Goal: Information Seeking & Learning: Understand process/instructions

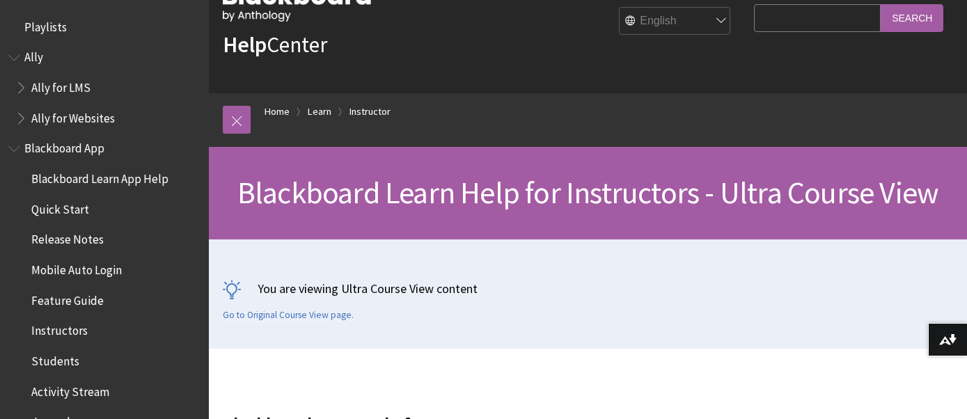
scroll to position [1686, 0]
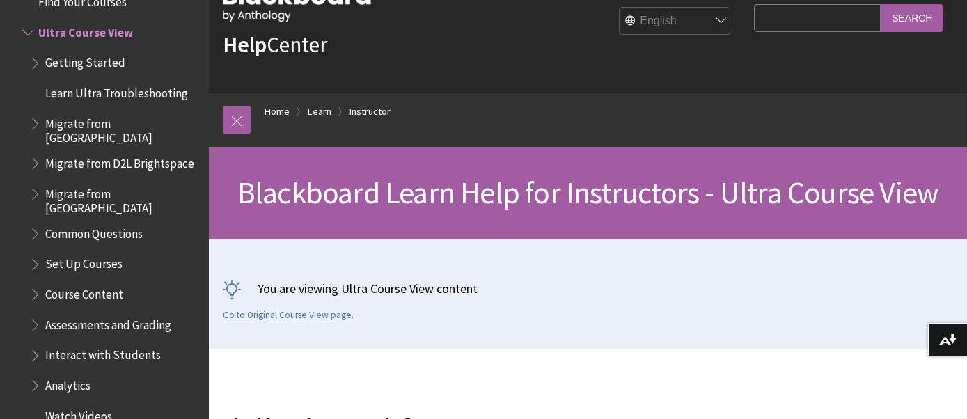
click at [111, 63] on span "Getting Started" at bounding box center [85, 61] width 80 height 19
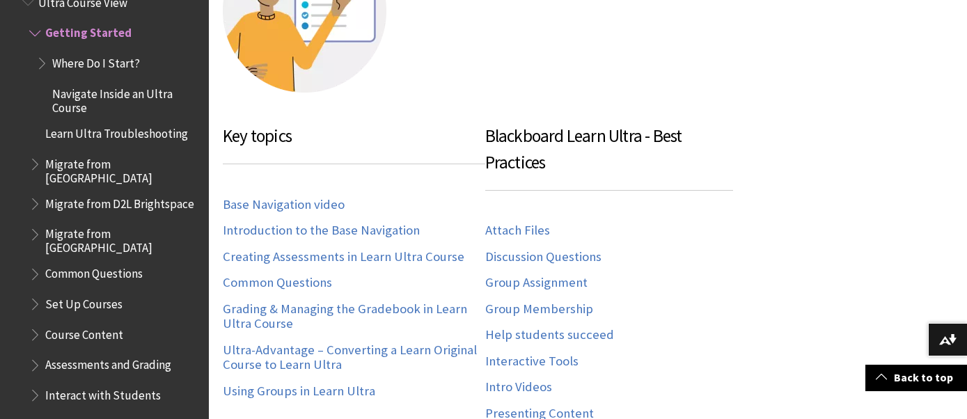
scroll to position [500, 0]
click at [69, 293] on span "Set Up Courses" at bounding box center [83, 302] width 77 height 19
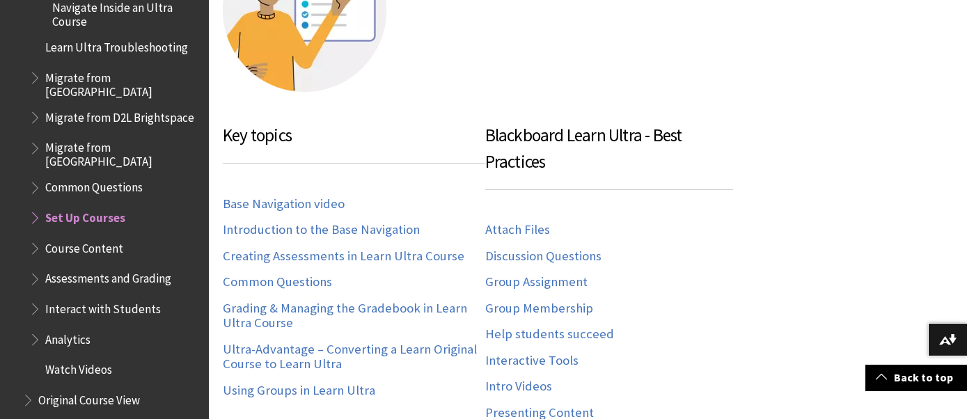
scroll to position [1806, 0]
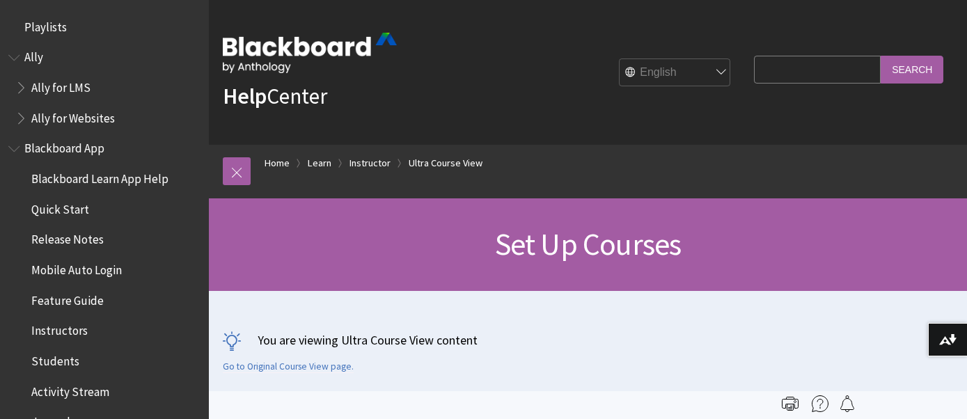
scroll to position [1898, 0]
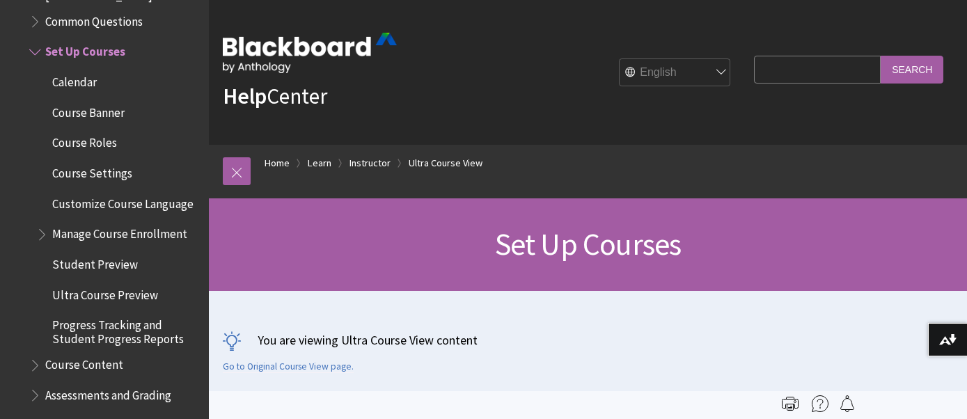
click at [797, 75] on input "Search Query" at bounding box center [817, 69] width 127 height 27
type input "how to mark completed"
click at [881, 56] on input "Search" at bounding box center [912, 69] width 63 height 27
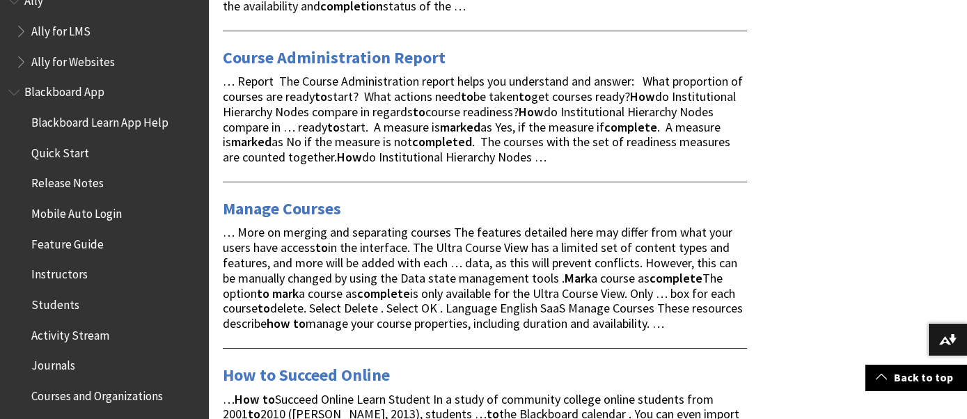
scroll to position [88, 0]
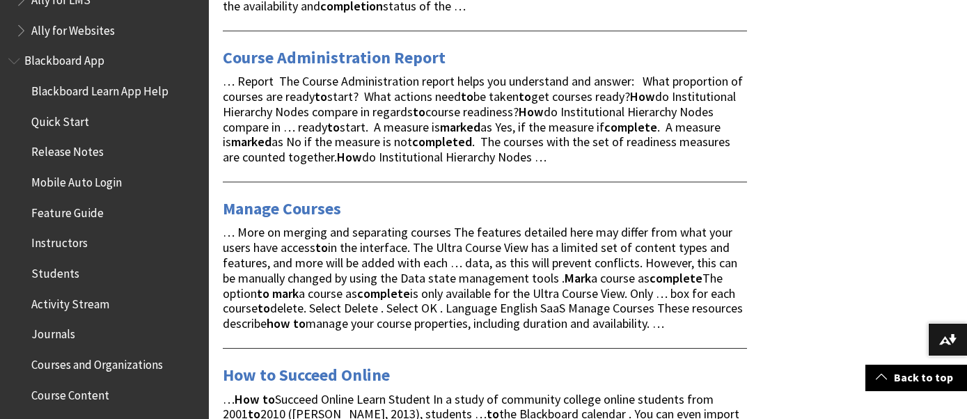
click at [61, 273] on span "Students" at bounding box center [55, 271] width 48 height 19
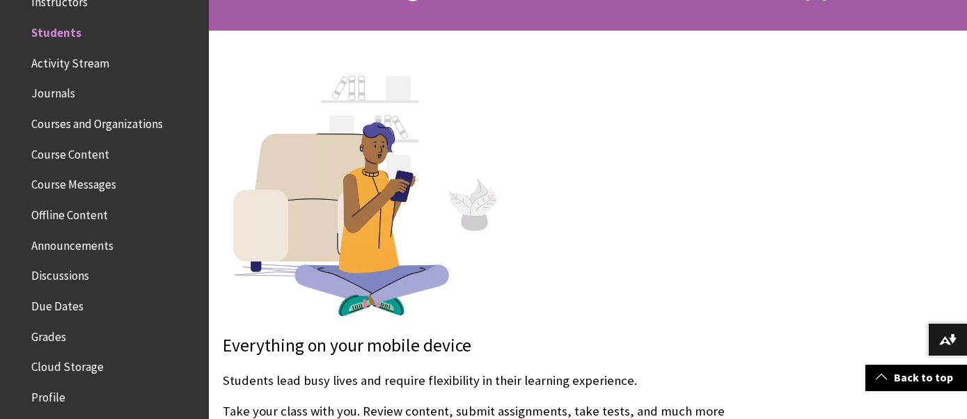
scroll to position [263, 0]
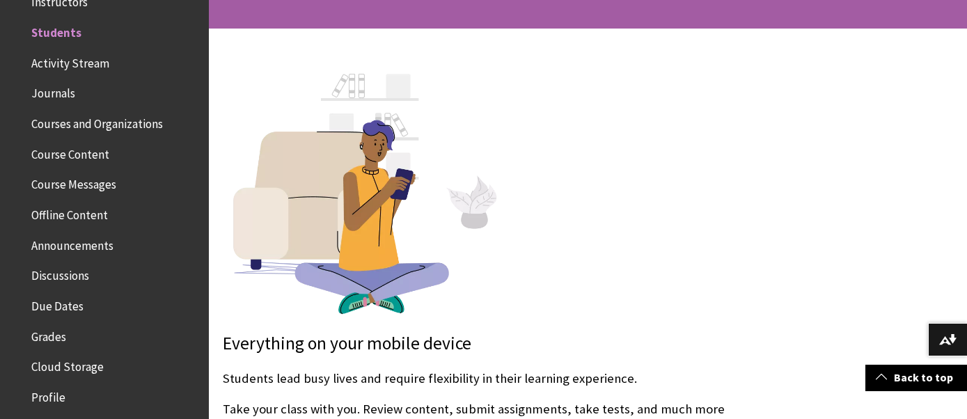
click at [93, 150] on span "Course Content" at bounding box center [70, 152] width 78 height 19
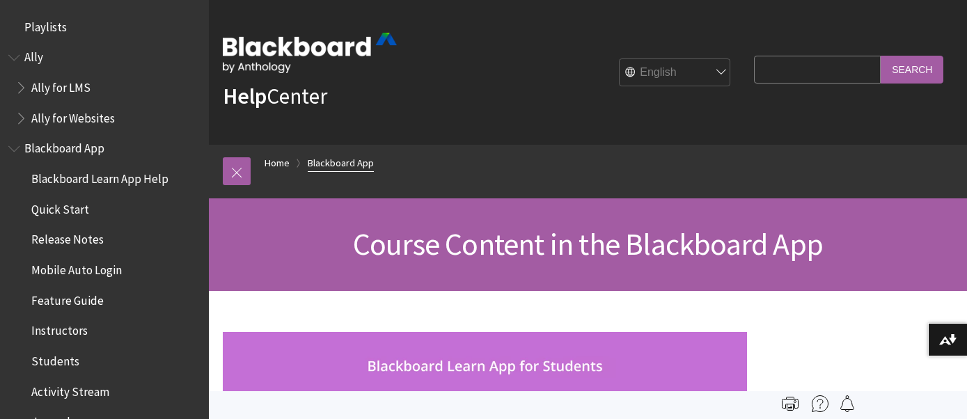
click at [320, 159] on link "Blackboard App" at bounding box center [341, 163] width 66 height 17
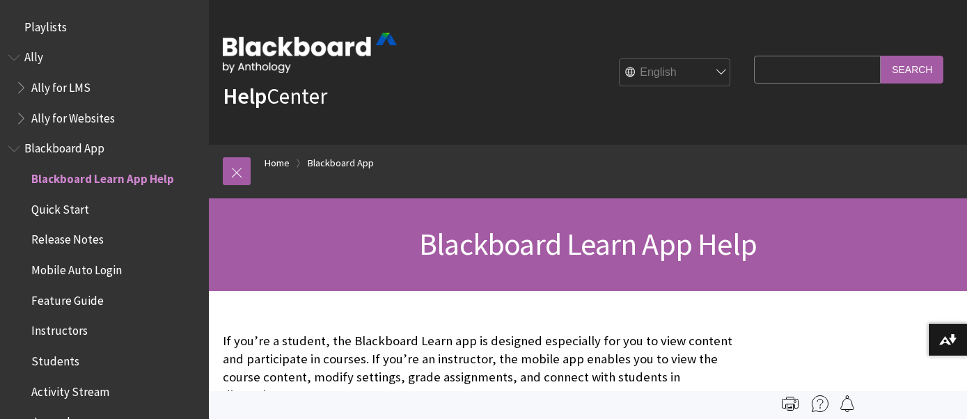
scroll to position [146, 0]
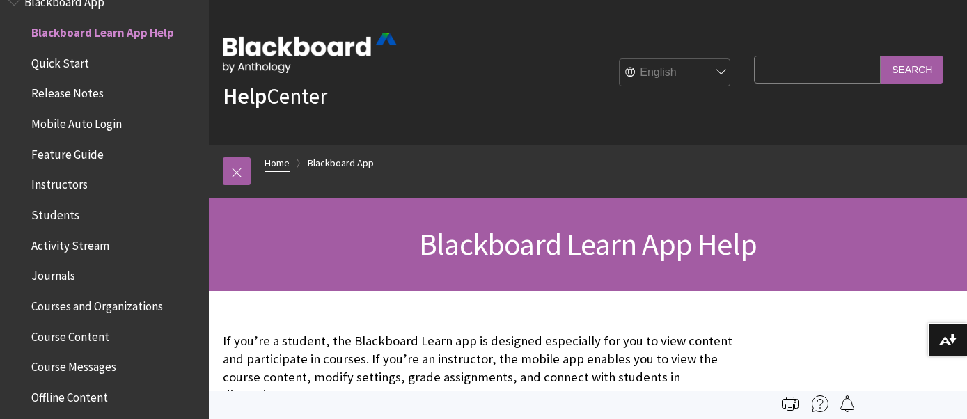
click at [281, 164] on link "Home" at bounding box center [277, 163] width 25 height 17
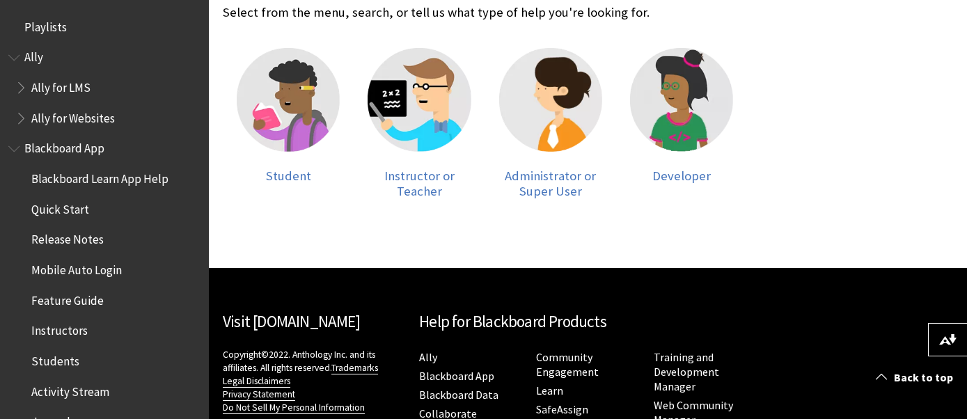
scroll to position [329, 0]
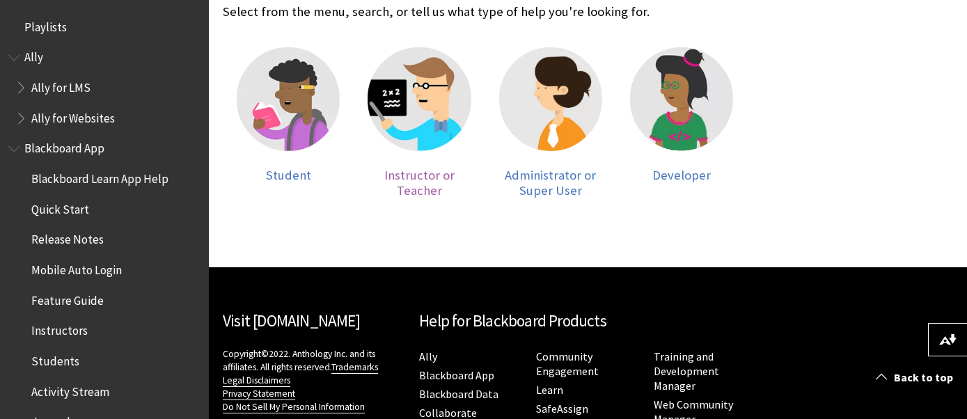
click at [429, 107] on img at bounding box center [419, 98] width 103 height 103
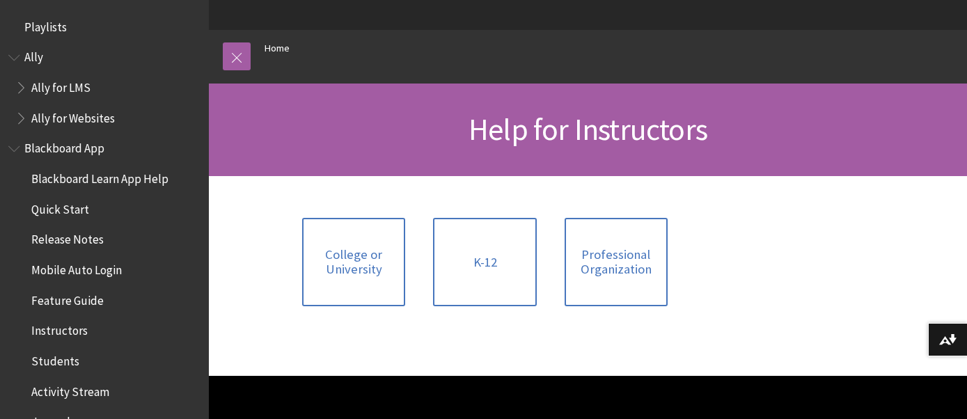
scroll to position [118, 0]
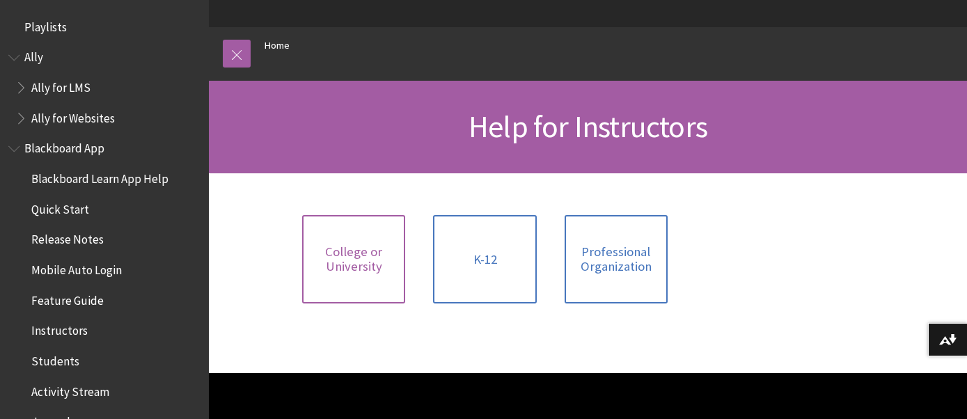
click at [325, 249] on span "College or University" at bounding box center [354, 259] width 86 height 30
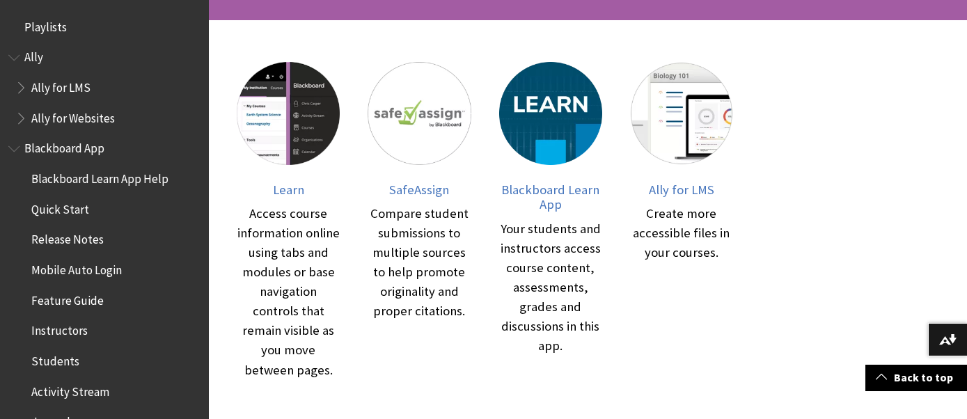
scroll to position [288, 0]
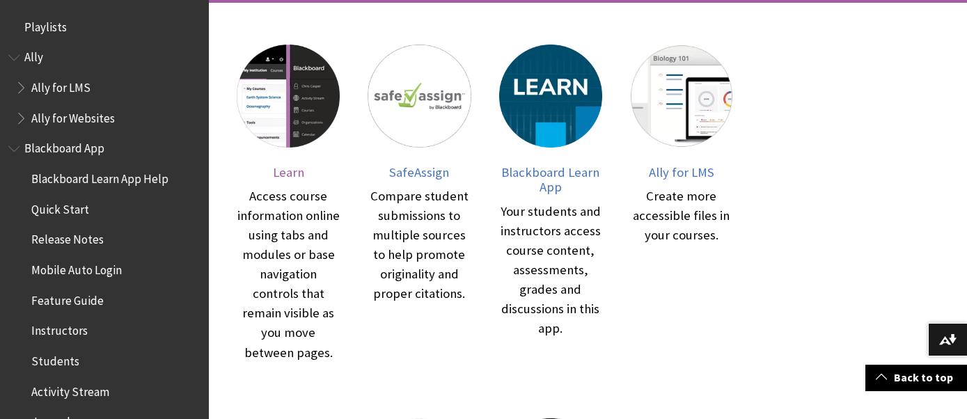
click at [288, 95] on img at bounding box center [288, 96] width 103 height 103
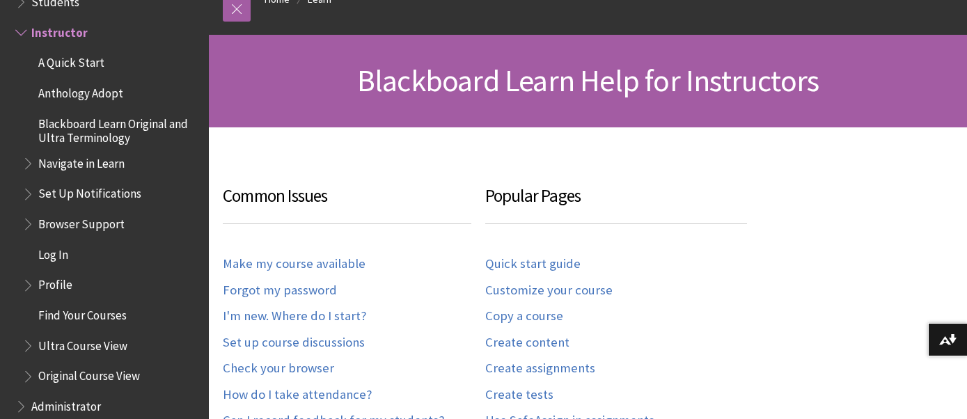
scroll to position [164, 0]
click at [500, 264] on link "Quick start guide" at bounding box center [532, 264] width 95 height 16
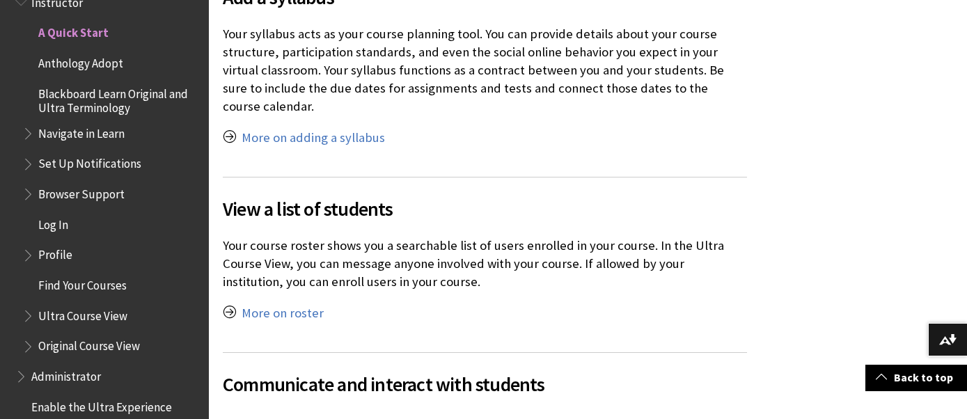
scroll to position [2984, 0]
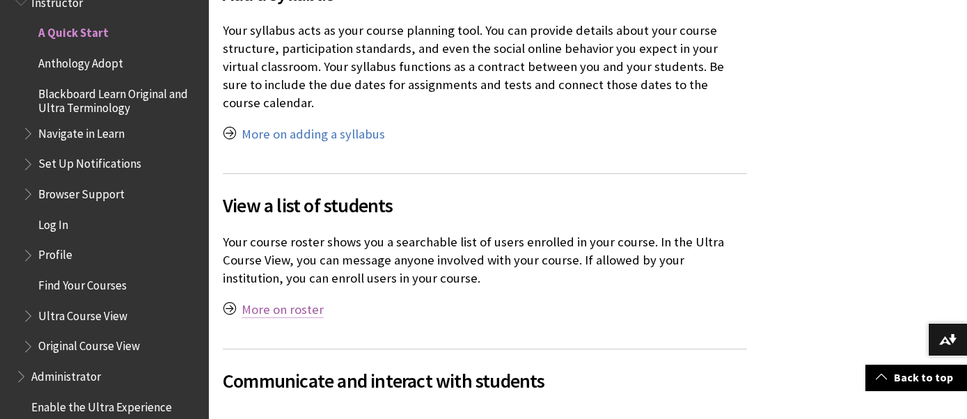
click at [313, 302] on link "More on roster" at bounding box center [283, 310] width 82 height 17
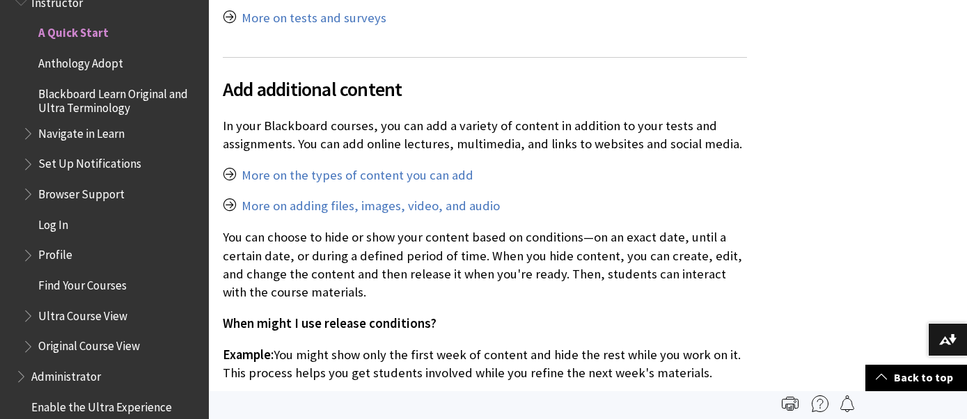
scroll to position [4572, 0]
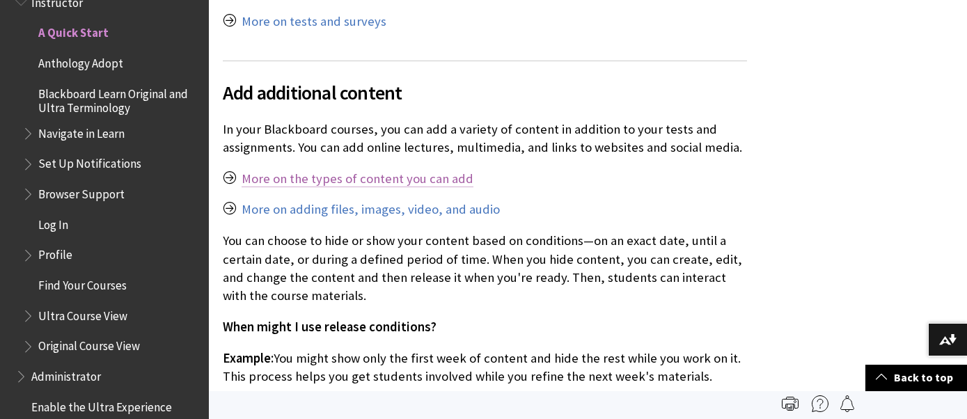
click at [407, 171] on link "More on the types of content you can add" at bounding box center [358, 179] width 232 height 17
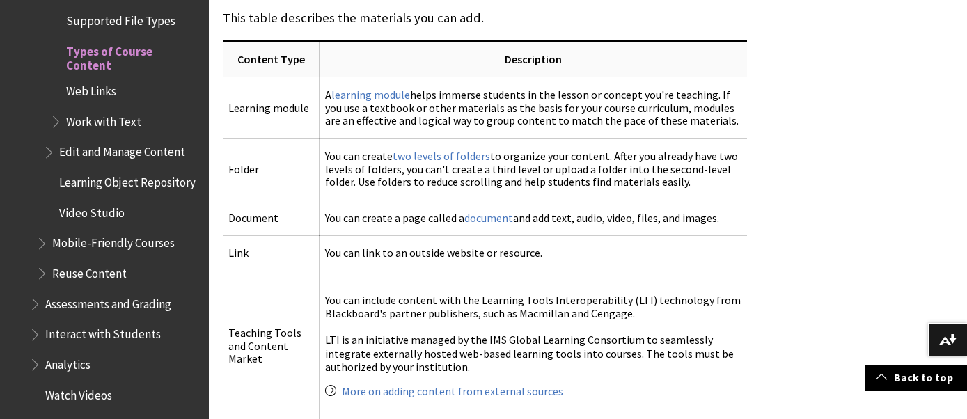
scroll to position [1394, 0]
click at [437, 157] on link "two levels of folders" at bounding box center [442, 155] width 98 height 15
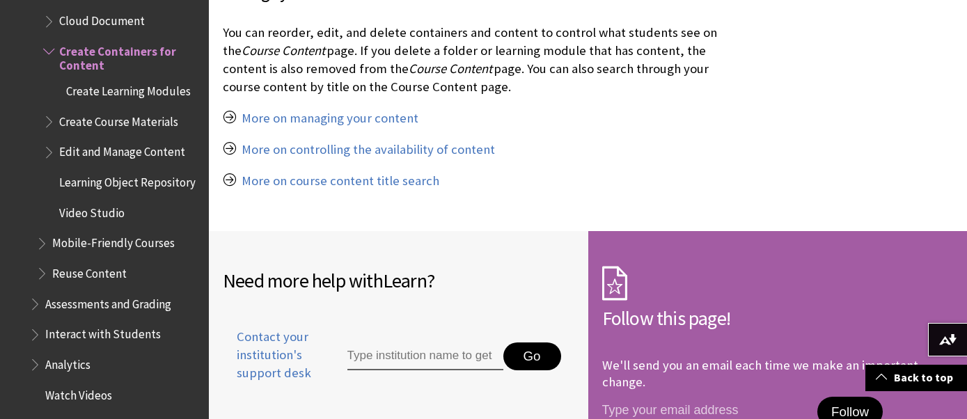
scroll to position [1447, 0]
